Goal: Communication & Community: Answer question/provide support

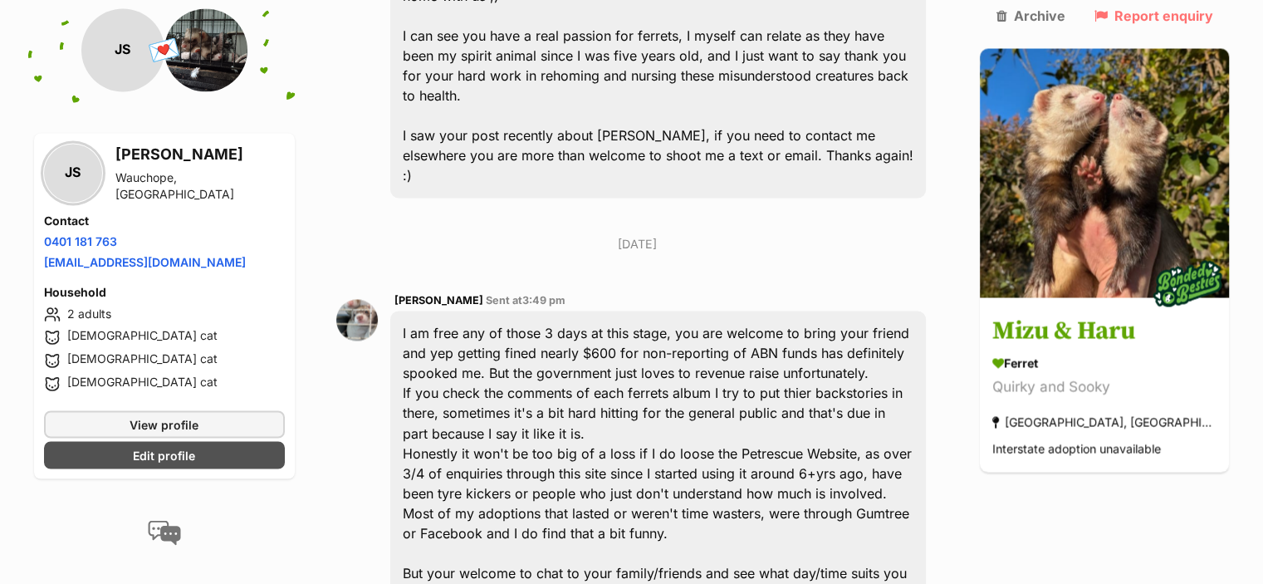
scroll to position [2743, 0]
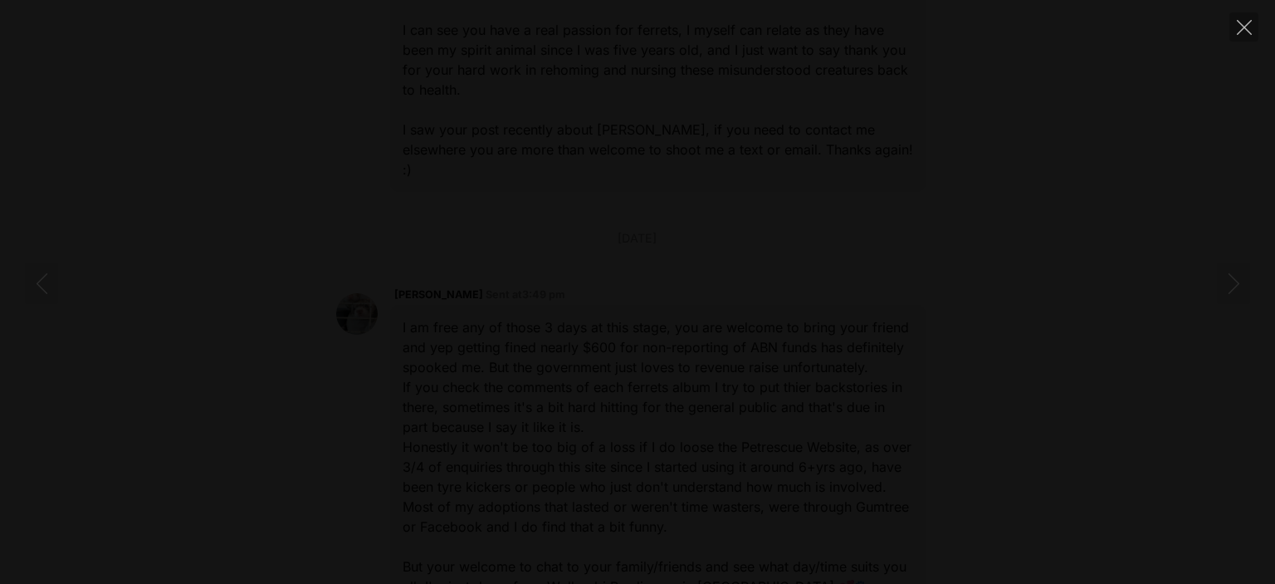
click at [1068, 292] on div at bounding box center [637, 292] width 1275 height 0
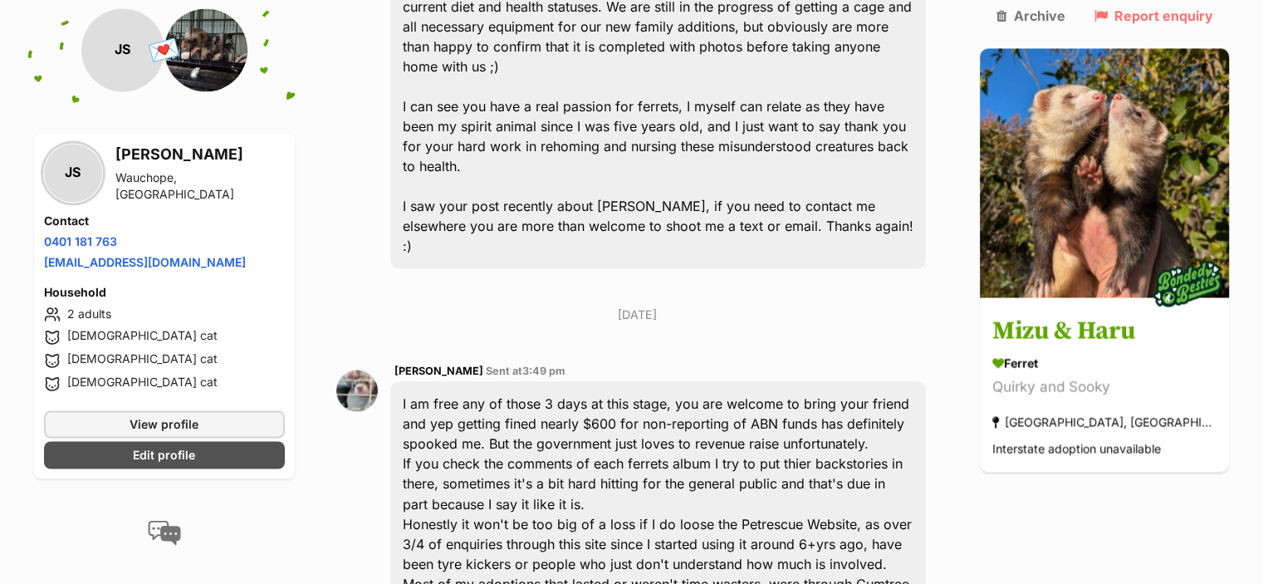
scroll to position [2660, 0]
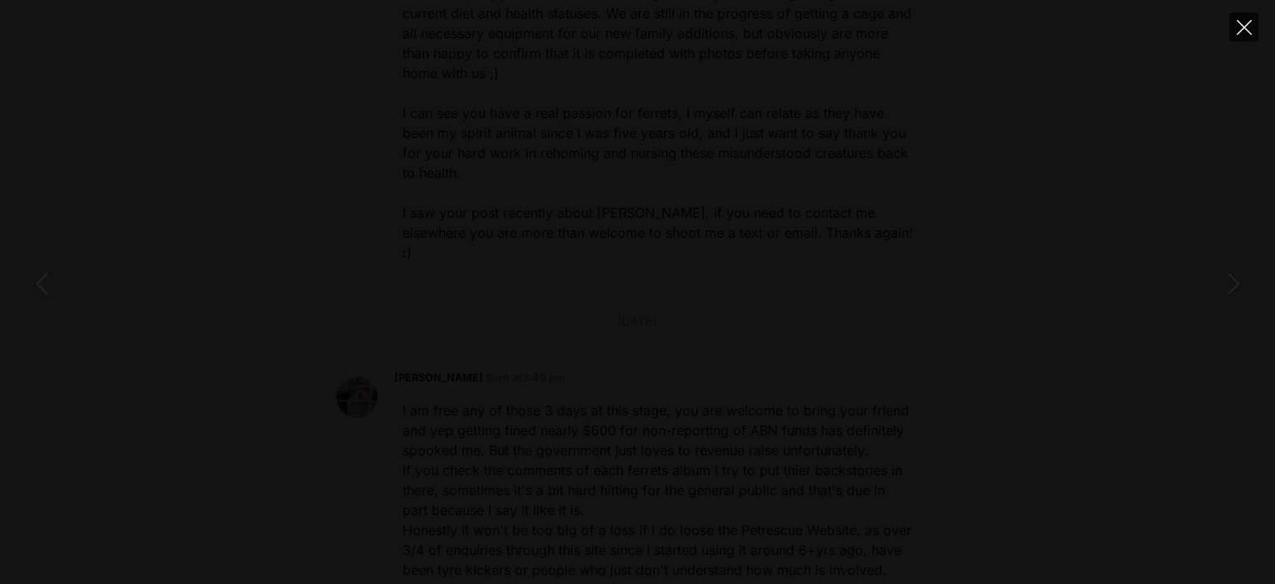
click at [1247, 20] on icon "Close" at bounding box center [1244, 27] width 15 height 15
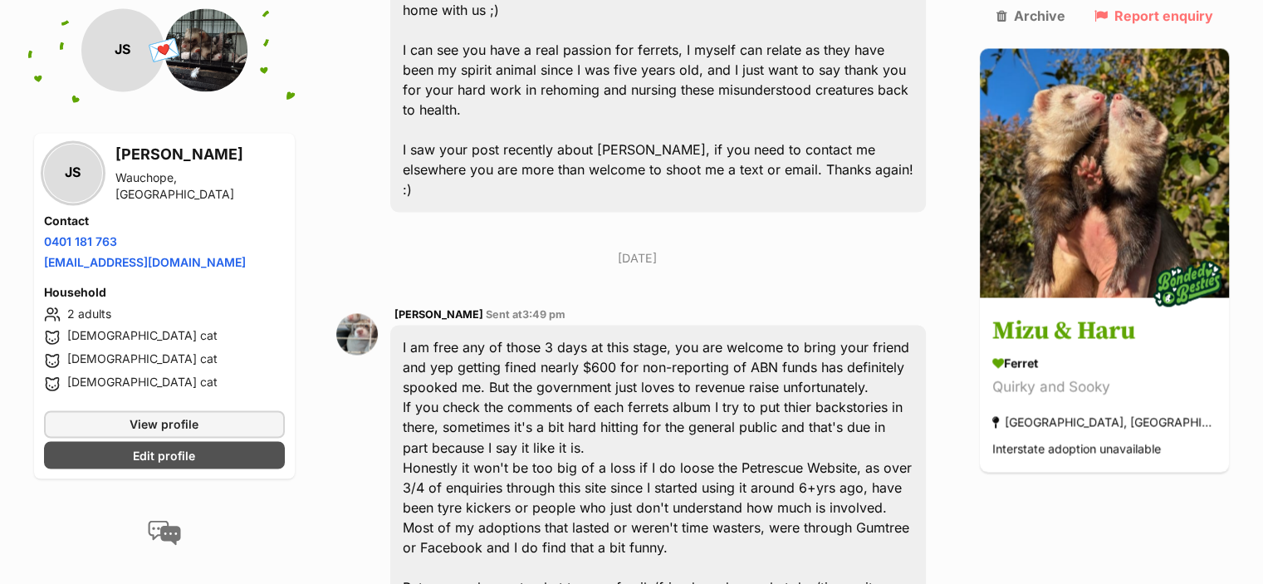
scroll to position [2743, 0]
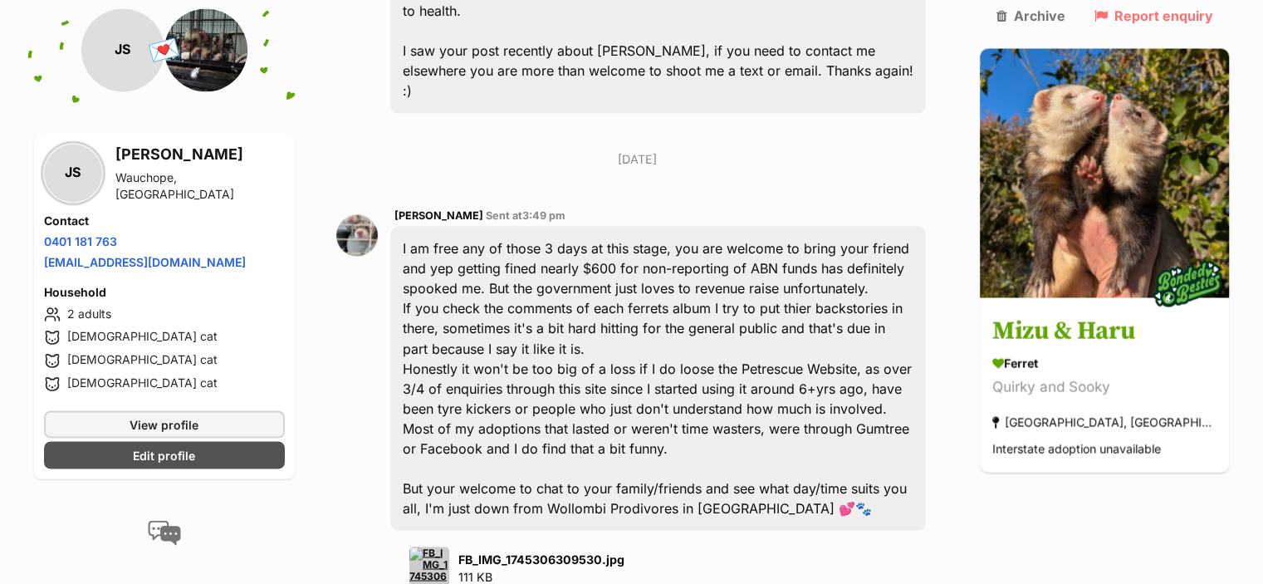
scroll to position [2826, 0]
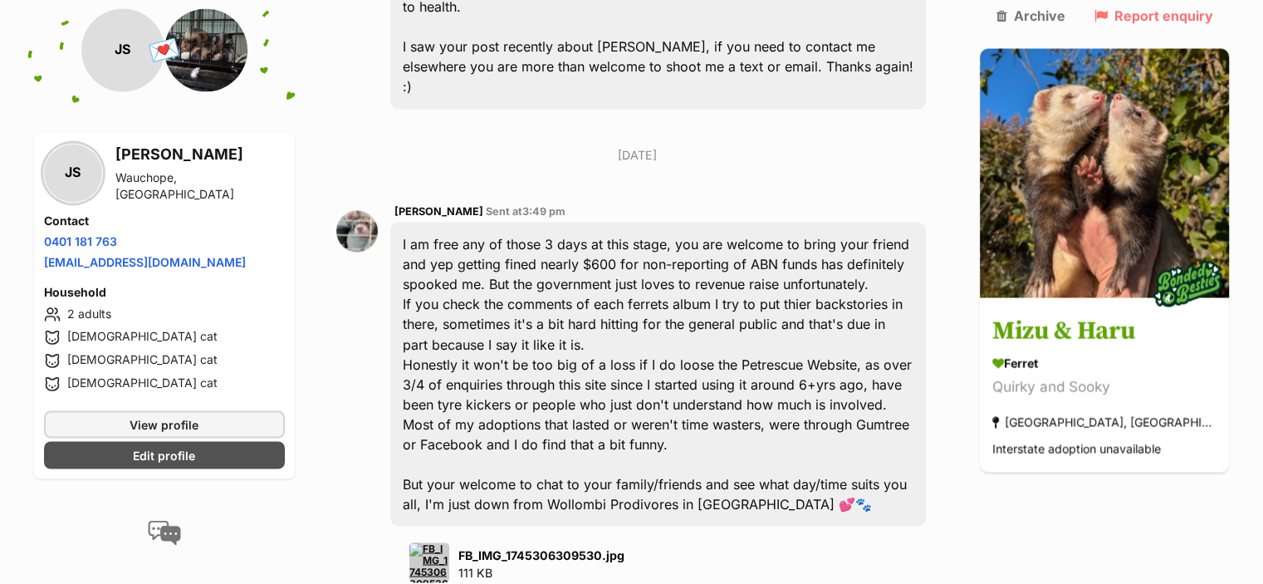
type textarea "[PERSON_NAME]! Thank you so much again for your incredible knowledge and attitu…"
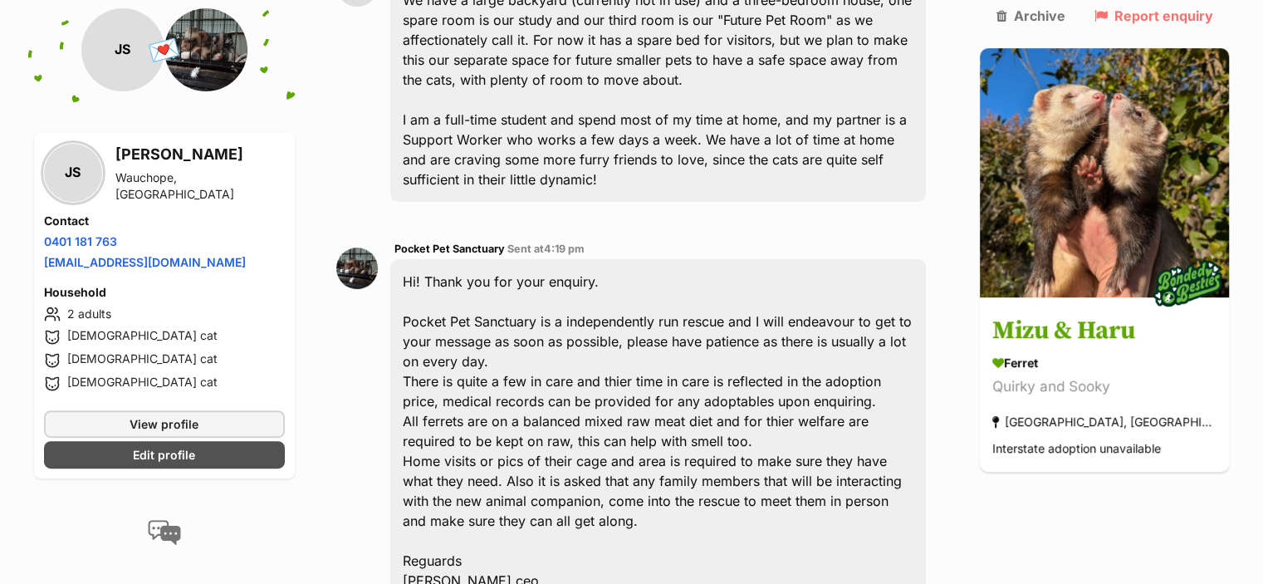
scroll to position [110, 0]
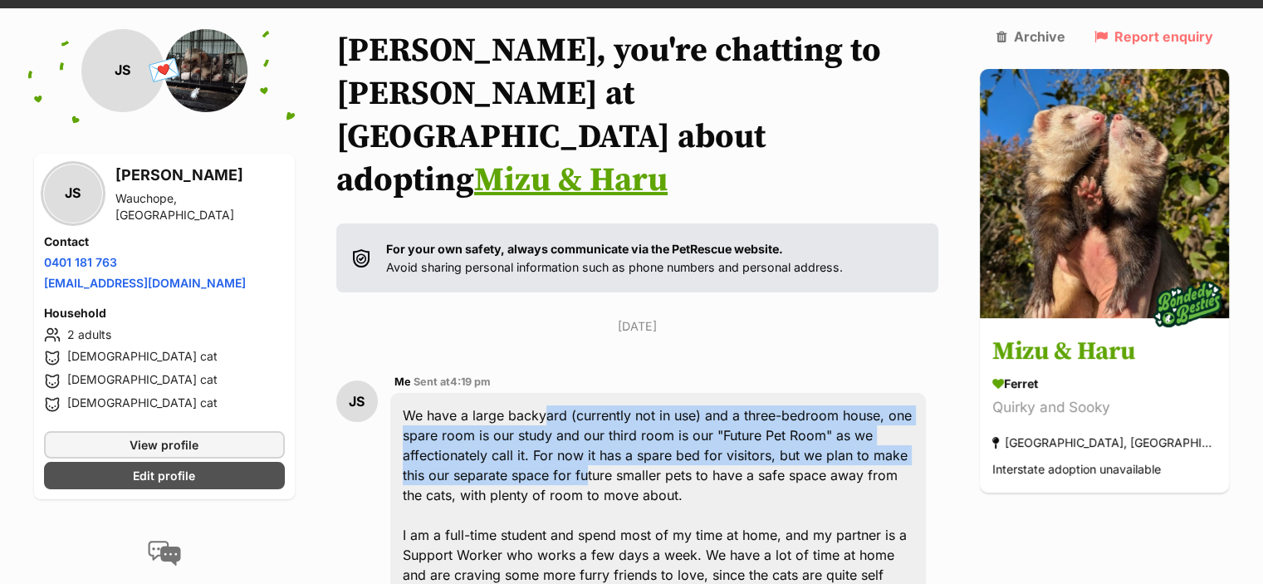
drag, startPoint x: 552, startPoint y: 344, endPoint x: 563, endPoint y: 387, distance: 44.5
click at [563, 393] on div "We have a large backyard (currently not in use) and a three-bedroom house, one …" at bounding box center [658, 505] width 536 height 224
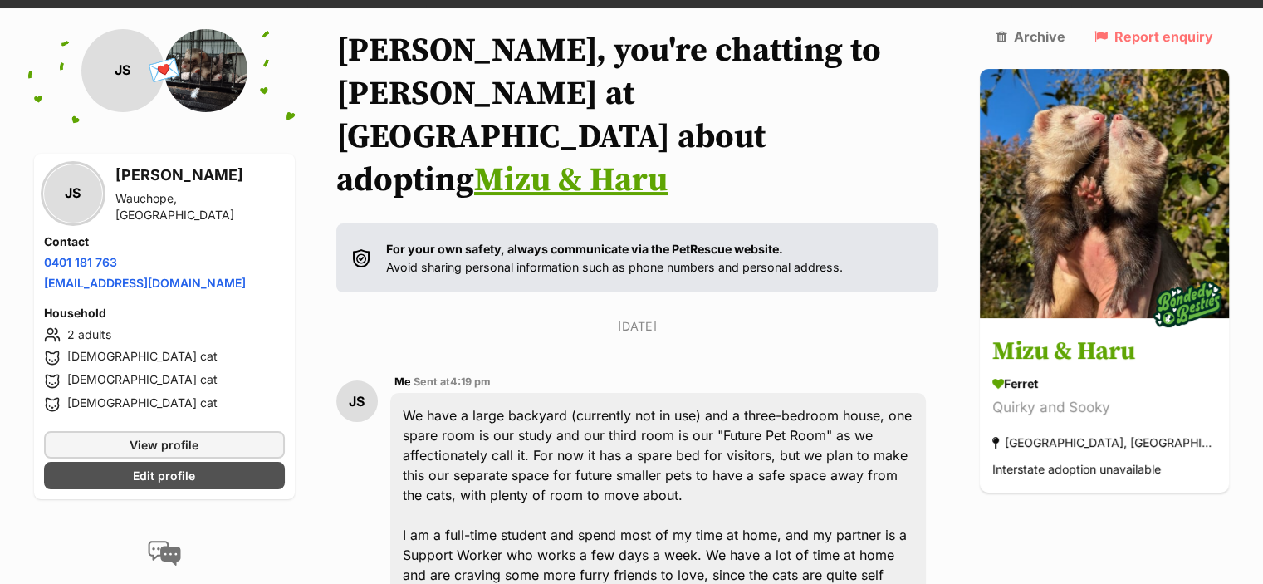
click at [578, 393] on div "We have a large backyard (currently not in use) and a three-bedroom house, one …" at bounding box center [658, 505] width 536 height 224
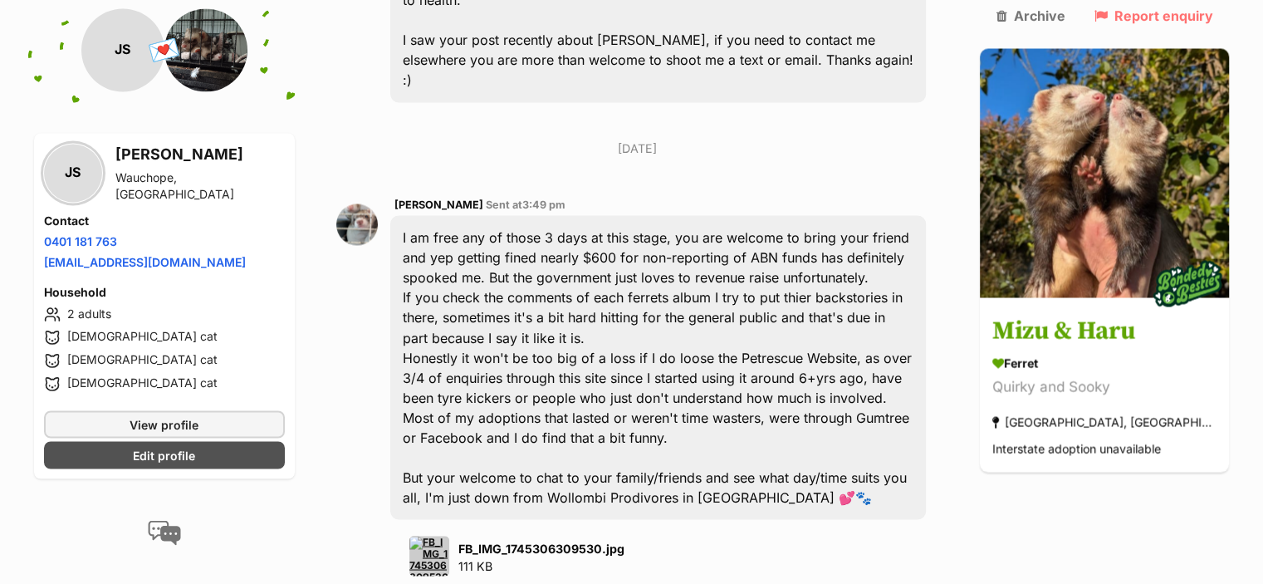
scroll to position [3058, 0]
